Goal: Information Seeking & Learning: Learn about a topic

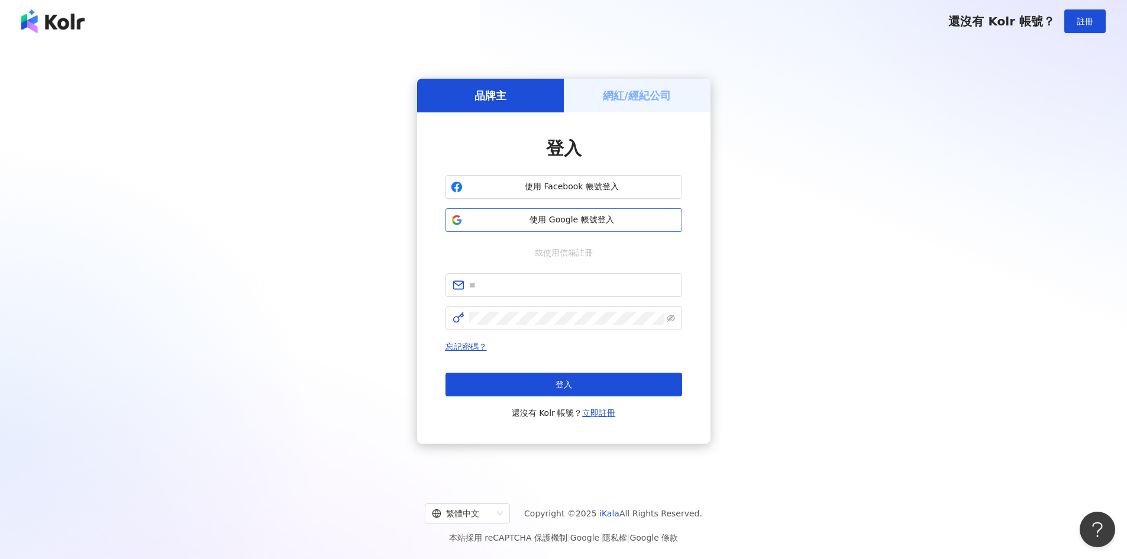
click at [566, 219] on span "使用 Google 帳號登入" at bounding box center [573, 220] width 210 height 12
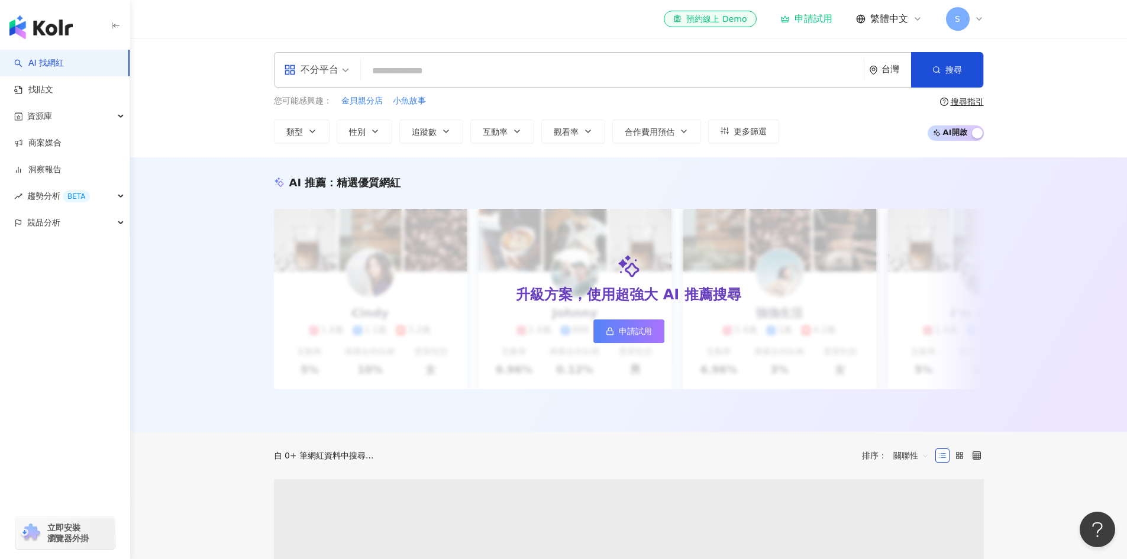
type input "******"
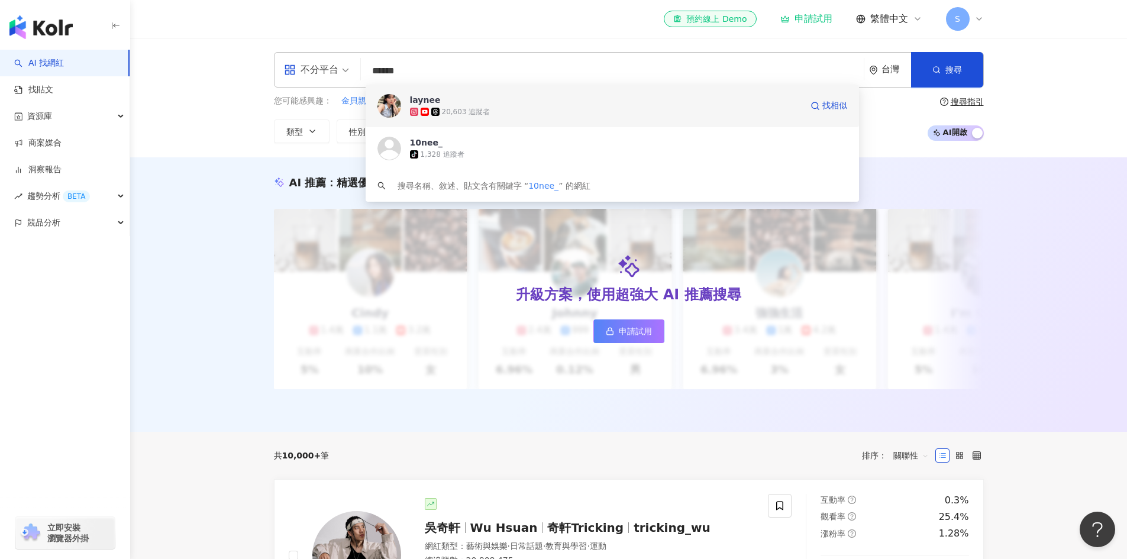
click at [491, 113] on div "20,603 追蹤者" at bounding box center [606, 112] width 392 height 12
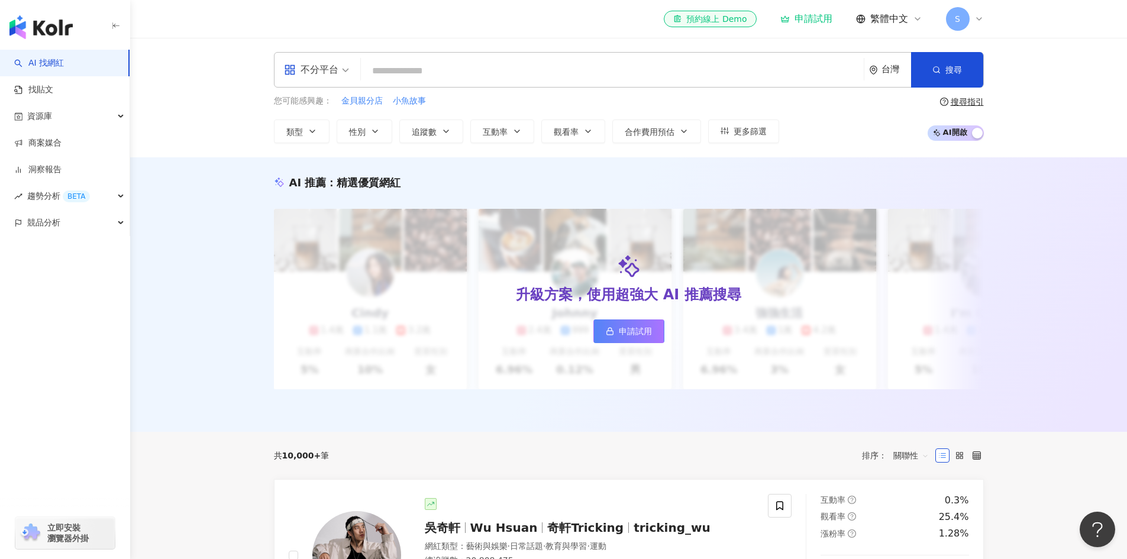
paste input "**********"
type input "**********"
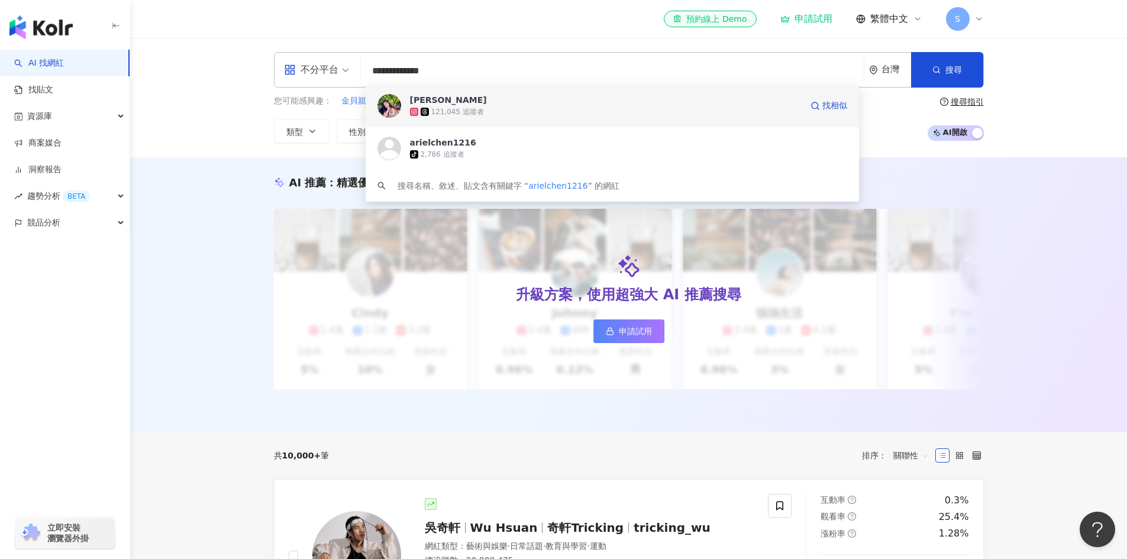
click at [436, 98] on div "Ariel 雨凡" at bounding box center [448, 100] width 77 height 12
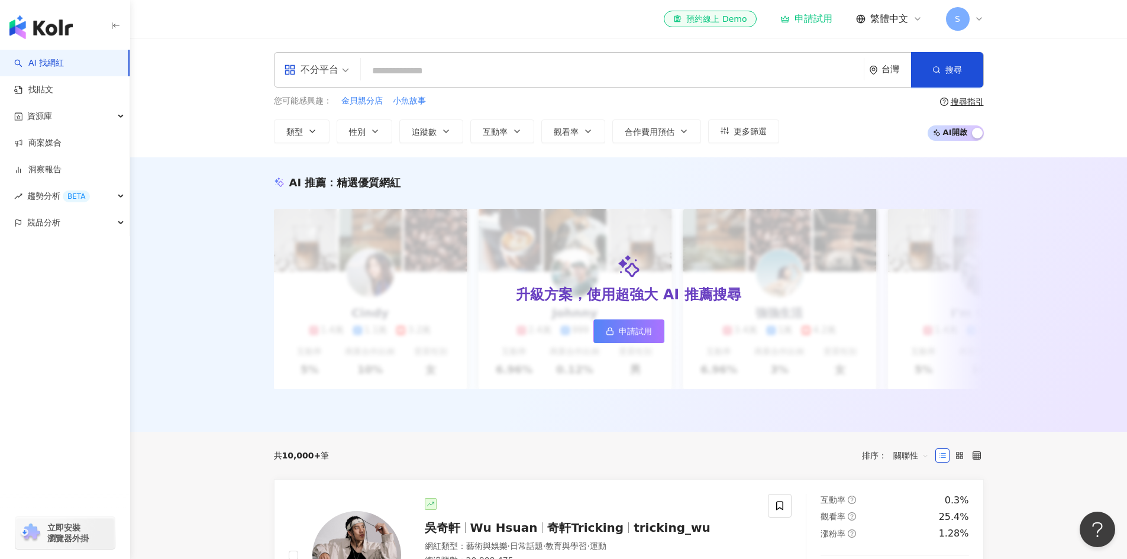
paste input "*********"
type input "*********"
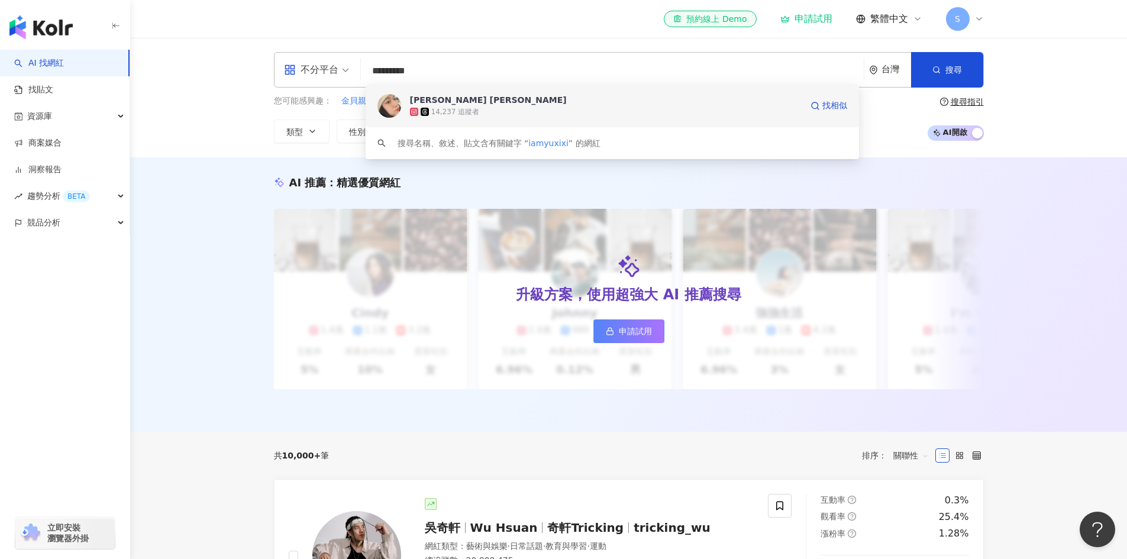
click at [437, 103] on div "Catherine 石宇曦" at bounding box center [488, 100] width 157 height 12
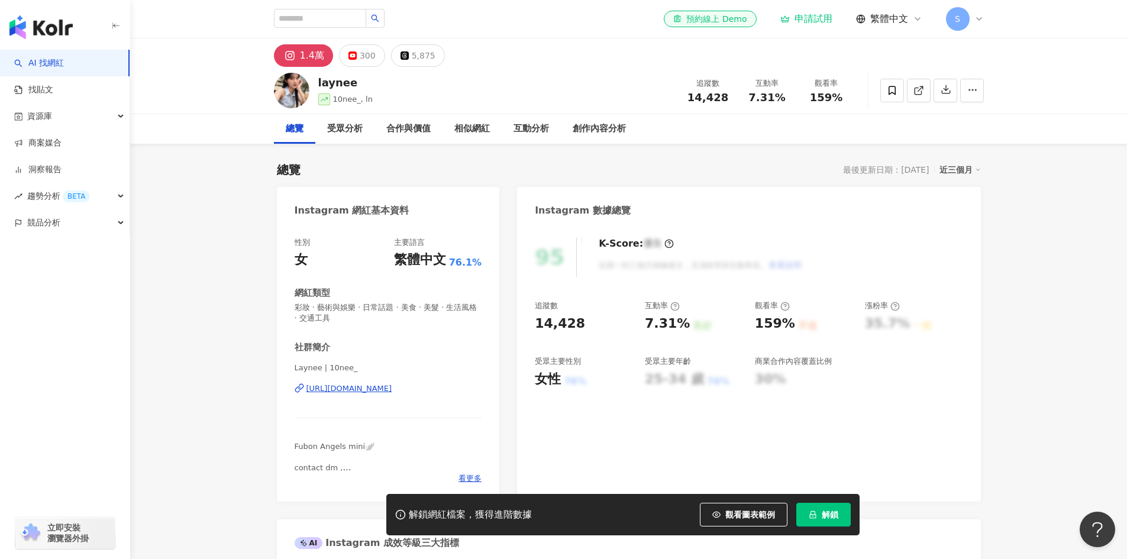
drag, startPoint x: 449, startPoint y: 397, endPoint x: 294, endPoint y: 401, distance: 155.1
click at [294, 401] on div "性別 女 主要語言 繁體中文 76.1% 網紅類型 彩妝 · 藝術與娛樂 · 日常話題 · 美食 · 美髮 · 生活風格 · 交通工具 社群簡介 Laynee…" at bounding box center [388, 363] width 223 height 276
copy div "[URL][DOMAIN_NAME]"
drag, startPoint x: 405, startPoint y: 91, endPoint x: 317, endPoint y: 84, distance: 89.0
click at [317, 84] on div "laynee 10nee_, ln 追蹤數 14,428 互動率 7.31% 觀看率 159%" at bounding box center [629, 90] width 758 height 47
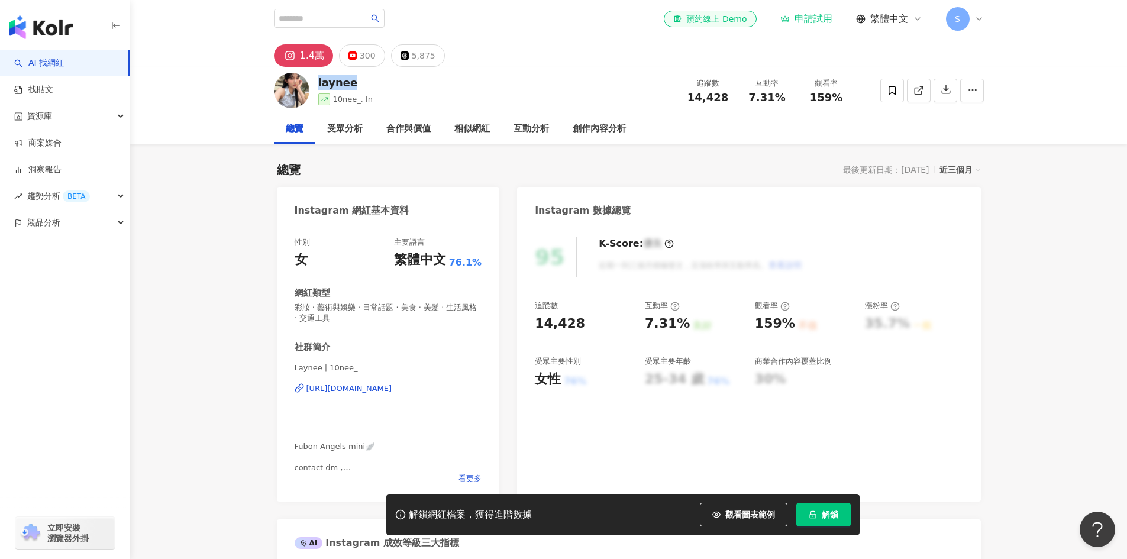
copy div "laynee"
drag, startPoint x: 356, startPoint y: 373, endPoint x: 278, endPoint y: 375, distance: 77.6
click at [278, 375] on div "性別 女 主要語言 繁體中文 76.1% 網紅類型 彩妝 · 藝術與娛樂 · 日常話題 · 美食 · 美髮 · 生活風格 · 交通工具 社群簡介 Laynee…" at bounding box center [388, 363] width 223 height 276
copy span "Laynee | 10nee_"
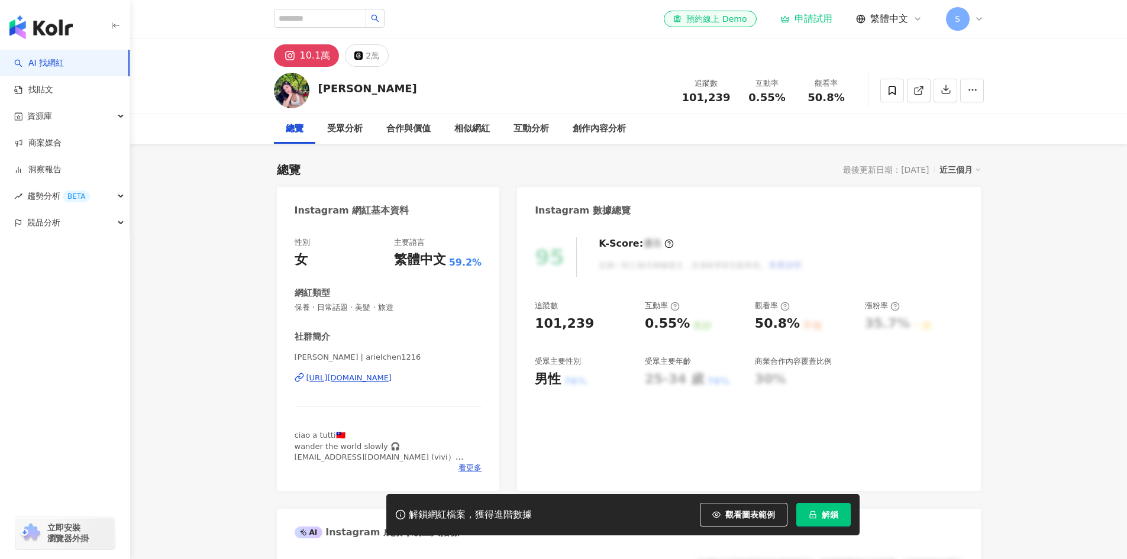
drag, startPoint x: 481, startPoint y: 385, endPoint x: 302, endPoint y: 384, distance: 178.7
click at [302, 384] on div "Ariel 雨凡 | arielchen1216 https://www.instagram.com/arielchen1216/" at bounding box center [389, 386] width 188 height 69
click at [476, 465] on span "看更多" at bounding box center [470, 468] width 23 height 11
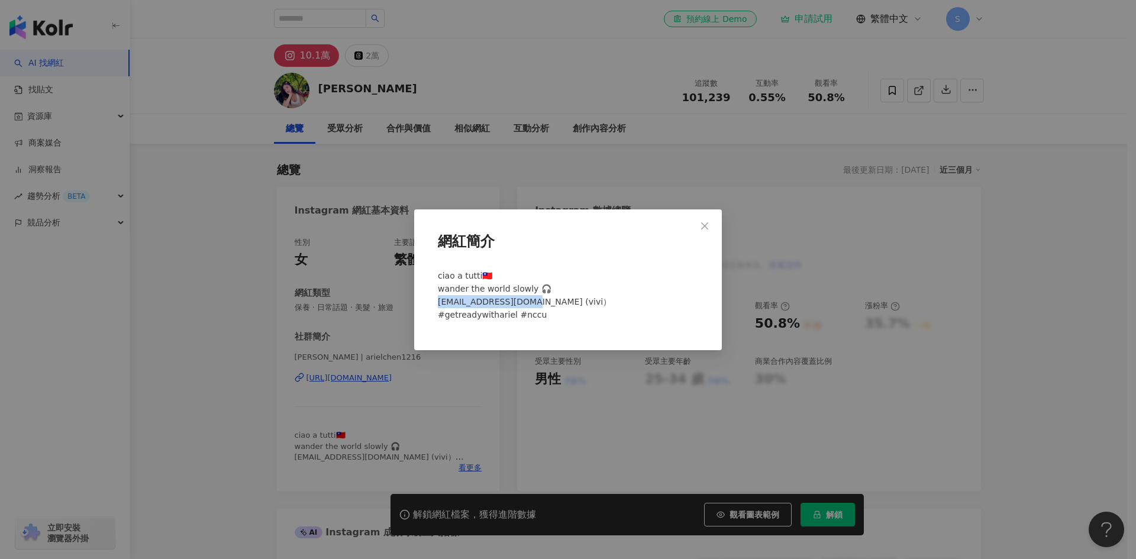
drag, startPoint x: 434, startPoint y: 304, endPoint x: 523, endPoint y: 305, distance: 89.4
click at [523, 305] on div "ciao a tutti🇹🇼 wander the world slowly 🎧 ariel53778@gmail.com (vivi） #getreadyw…" at bounding box center [568, 301] width 270 height 72
copy span "el53778@gmail.com (v"
click at [702, 228] on icon "close" at bounding box center [704, 225] width 9 height 9
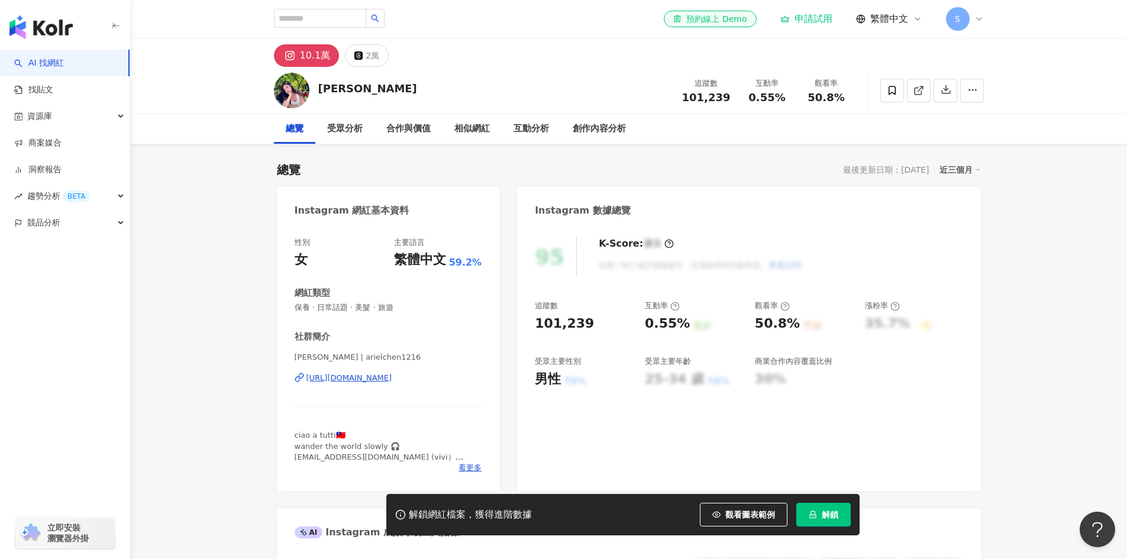
drag, startPoint x: 480, startPoint y: 388, endPoint x: 281, endPoint y: 386, distance: 198.9
click at [281, 386] on div "性別 女 主要語言 繁體中文 59.2% 網紅類型 保養 · 日常話題 · 美髮 · 旅遊 社群簡介 Ariel 雨凡 | arielchen1216 htt…" at bounding box center [388, 358] width 223 height 266
copy div "https://www.instagram.com/arielchen1216/"
drag, startPoint x: 379, startPoint y: 85, endPoint x: 320, endPoint y: 90, distance: 58.8
click at [320, 90] on div "Ariel 雨凡 追蹤數 101,239 互動率 0.55% 觀看率 50.8%" at bounding box center [629, 90] width 758 height 47
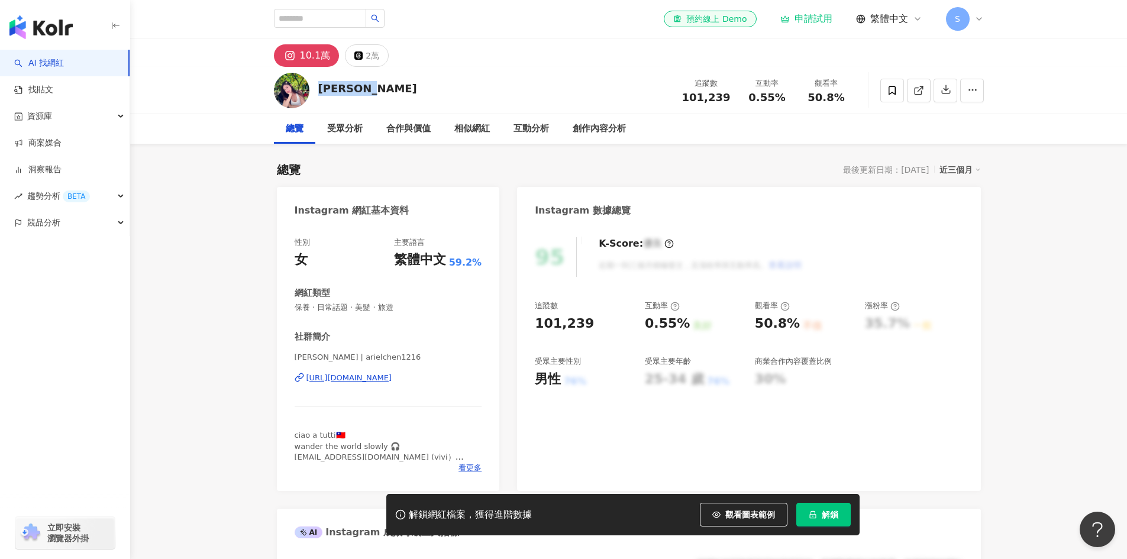
copy div "Ariel 雨凡"
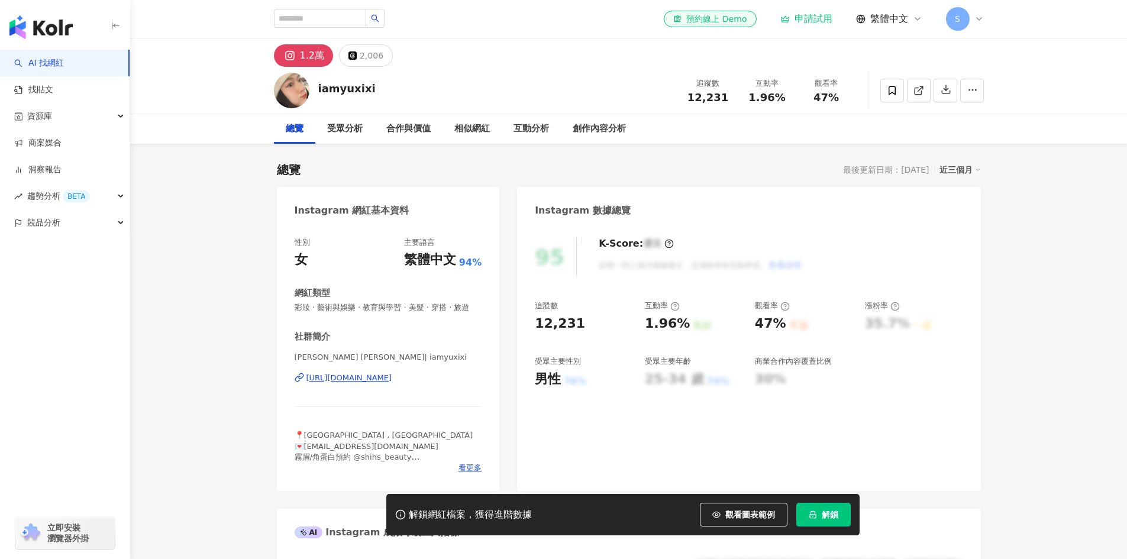
drag, startPoint x: 468, startPoint y: 400, endPoint x: 280, endPoint y: 389, distance: 188.5
click at [280, 389] on div "性別 女 主要語言 繁體中文 94% 網紅類型 彩妝 · 藝術與娛樂 · 教育與學習 · 美髮 · 穿搭 · 旅遊 社群簡介 Catherine 石宇曦 | …" at bounding box center [388, 358] width 223 height 266
drag, startPoint x: 456, startPoint y: 397, endPoint x: 308, endPoint y: 405, distance: 147.6
click at [308, 405] on div "Catherine 石宇曦 | iamyuxixi https://www.instagram.com/iamyuxixi/" at bounding box center [389, 386] width 188 height 69
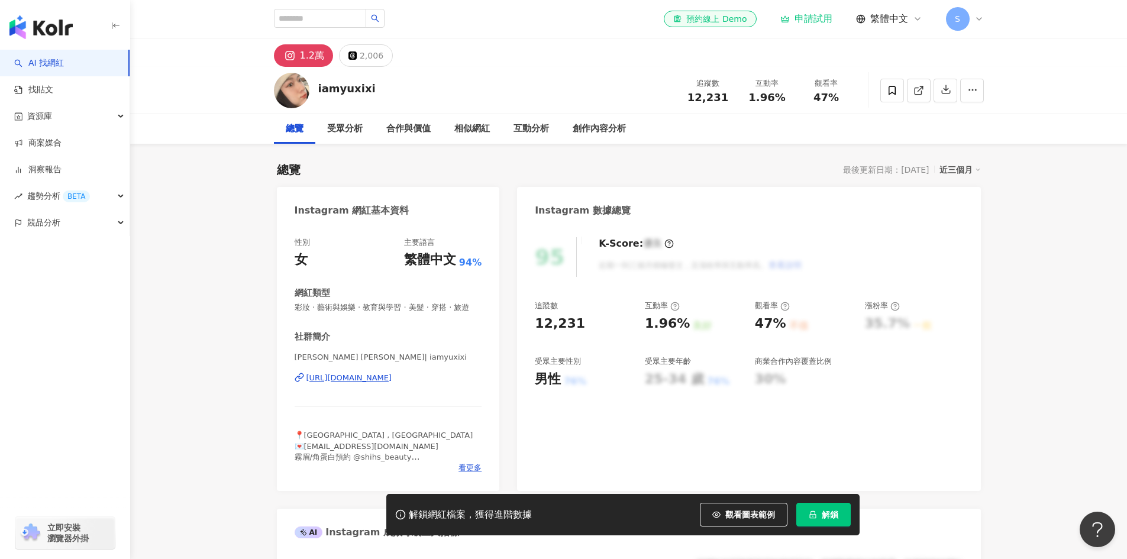
copy div "https://www.instagram.com/iamyuxixi/"
